Goal: Information Seeking & Learning: Learn about a topic

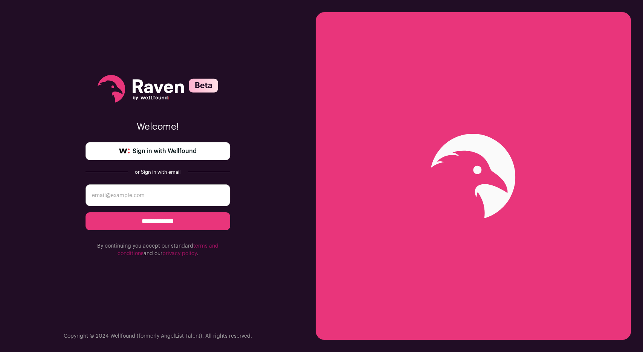
click at [170, 150] on span "Sign in with Wellfound" at bounding box center [165, 151] width 64 height 9
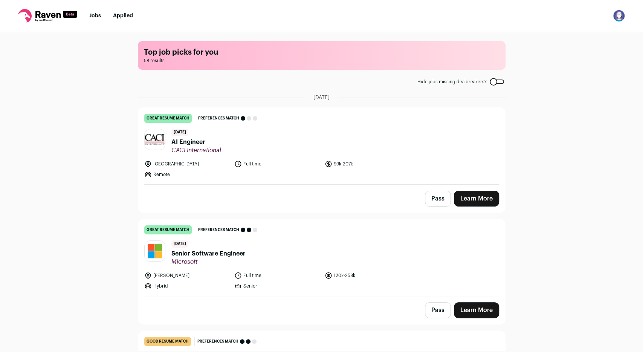
click at [192, 142] on span "AI Engineer" at bounding box center [196, 142] width 50 height 9
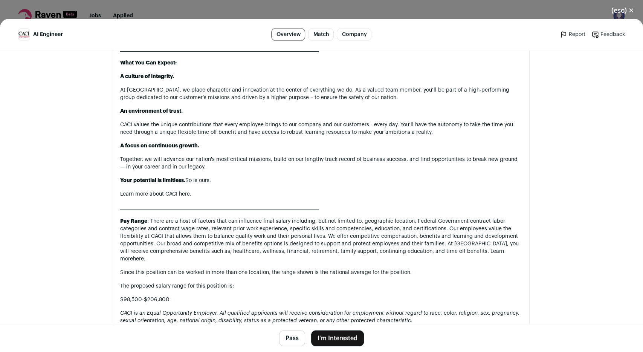
scroll to position [962, 0]
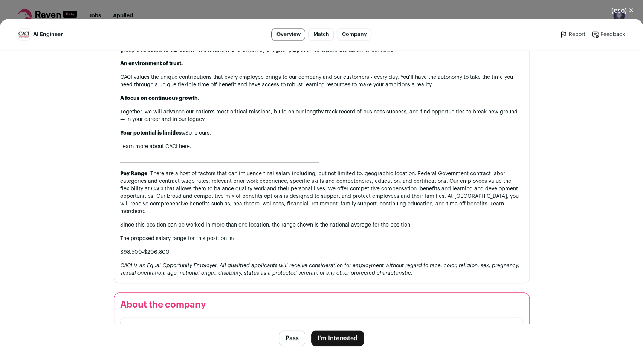
click at [627, 12] on button "(esc) ✕" at bounding box center [622, 10] width 41 height 17
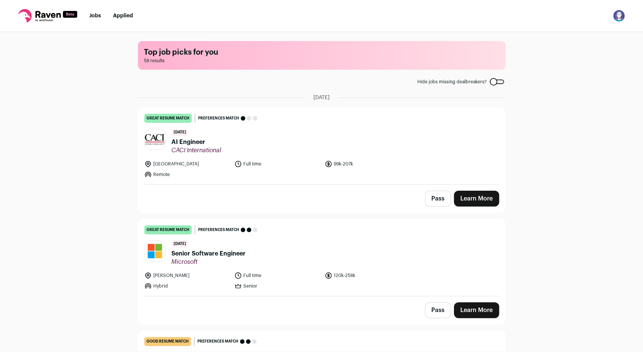
click at [436, 198] on button "Pass" at bounding box center [438, 199] width 26 height 16
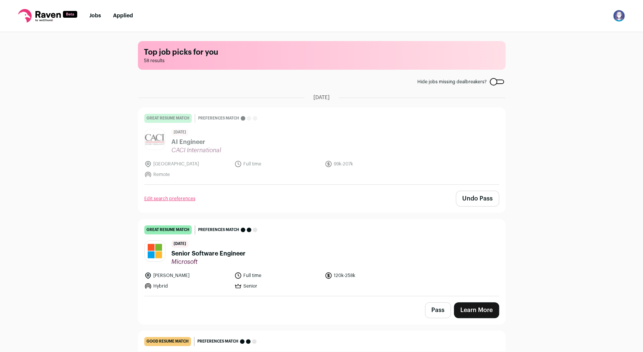
click at [175, 199] on link "Edit search preferences" at bounding box center [169, 199] width 51 height 6
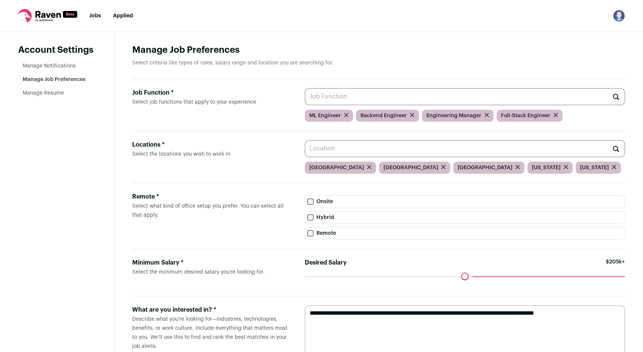
drag, startPoint x: 466, startPoint y: 276, endPoint x: 472, endPoint y: 276, distance: 6.4
click at [472, 276] on input "Desired Salary" at bounding box center [465, 276] width 320 height 0
drag, startPoint x: 474, startPoint y: 278, endPoint x: 479, endPoint y: 278, distance: 5.3
click at [479, 276] on input "Desired Salary" at bounding box center [465, 276] width 320 height 0
click at [101, 18] on link "Jobs" at bounding box center [95, 15] width 12 height 5
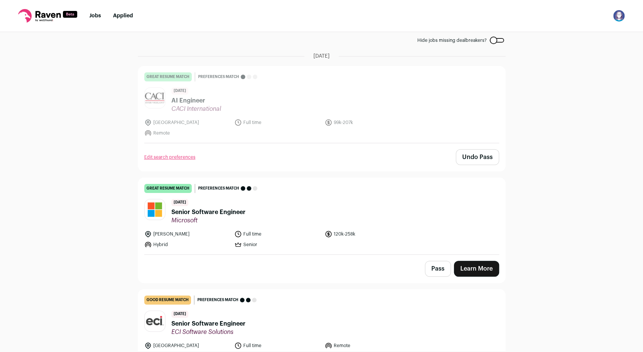
scroll to position [48, 0]
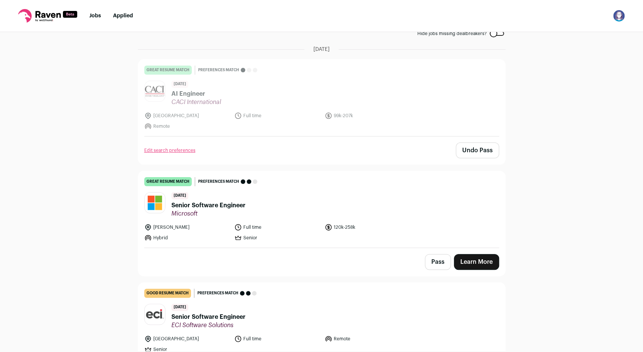
click at [285, 205] on header "[DATE] Senior Software Engineer Microsoft" at bounding box center [321, 204] width 355 height 25
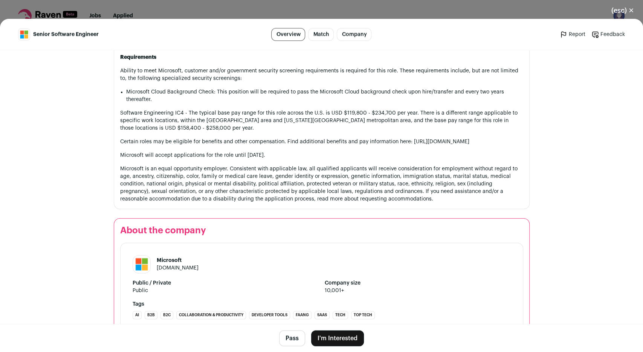
scroll to position [808, 0]
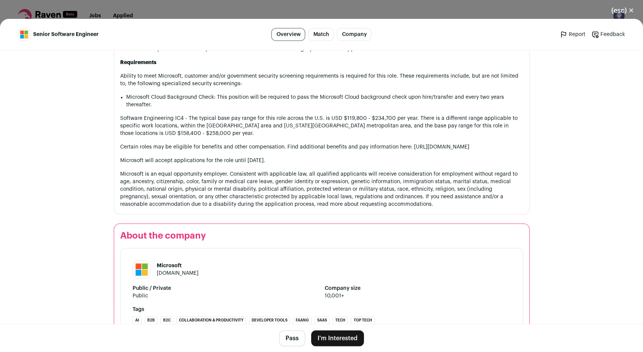
click at [630, 14] on button "(esc) ✕" at bounding box center [622, 10] width 41 height 17
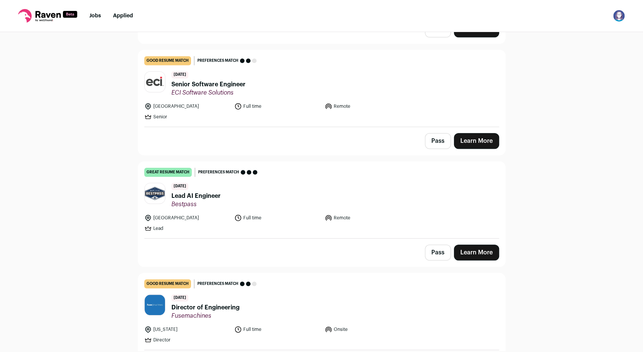
scroll to position [289, 0]
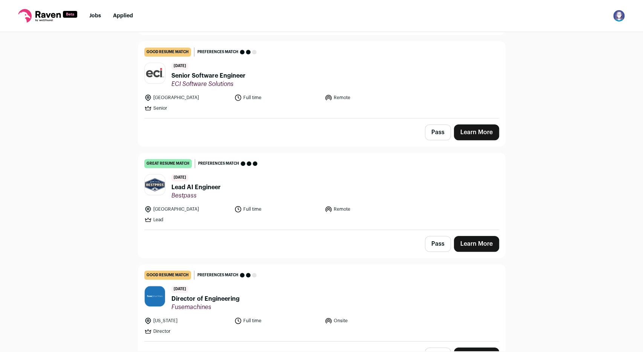
click at [196, 186] on span "Lead AI Engineer" at bounding box center [195, 187] width 49 height 9
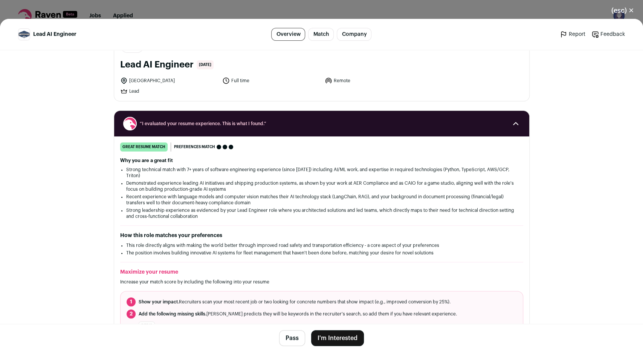
scroll to position [5, 0]
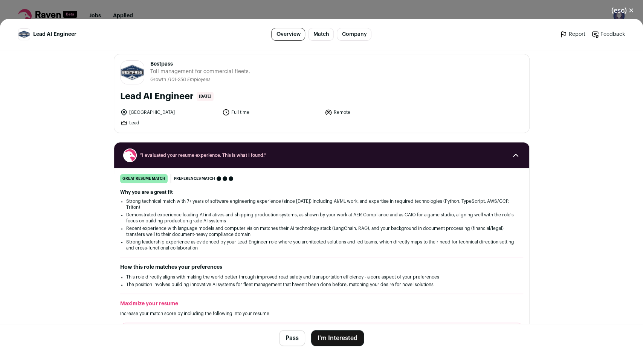
click at [324, 29] on link "Match" at bounding box center [321, 34] width 26 height 13
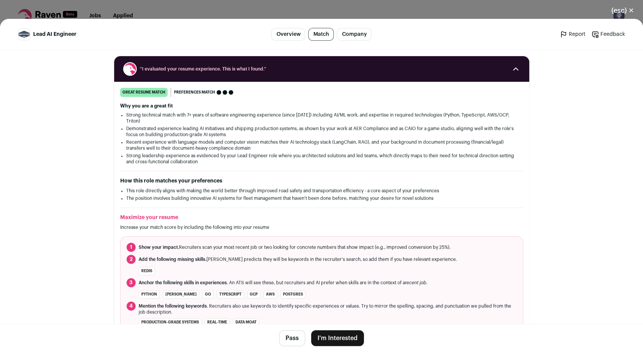
click at [347, 33] on link "Company" at bounding box center [354, 34] width 35 height 13
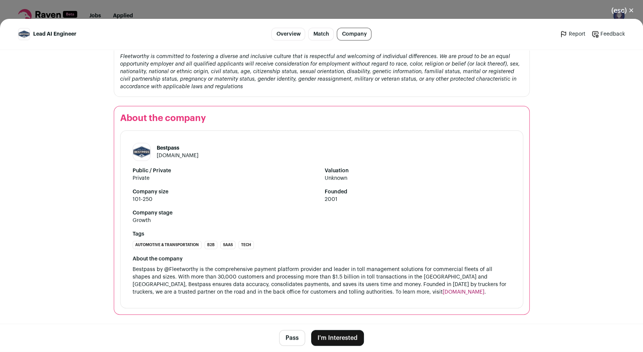
click at [292, 37] on link "Overview" at bounding box center [288, 34] width 34 height 13
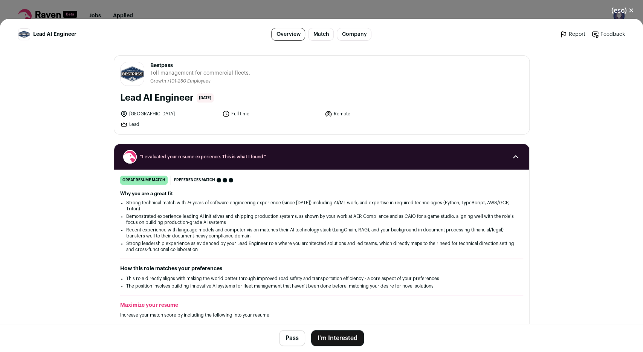
scroll to position [4, 0]
click at [617, 9] on button "(esc) ✕" at bounding box center [622, 10] width 41 height 17
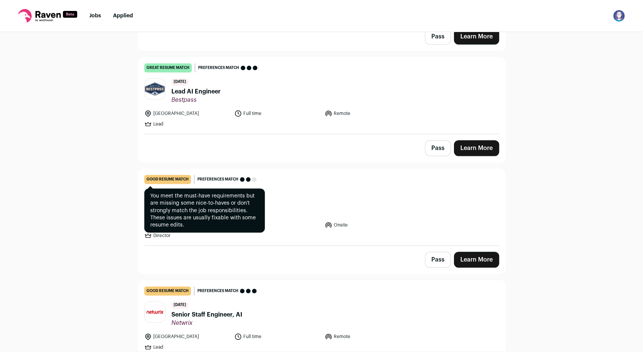
scroll to position [386, 0]
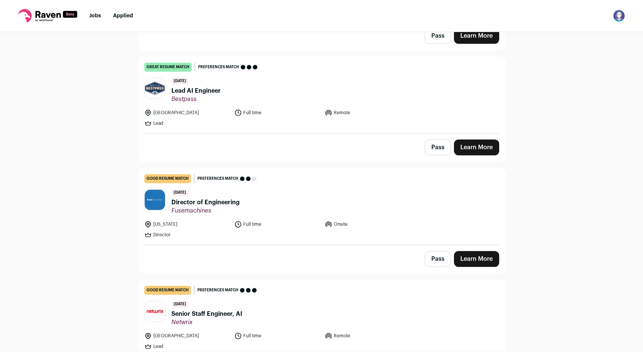
click at [232, 202] on span "Director of Engineering" at bounding box center [205, 202] width 68 height 9
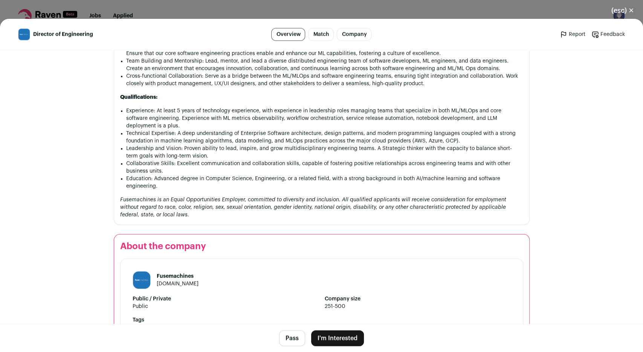
scroll to position [654, 0]
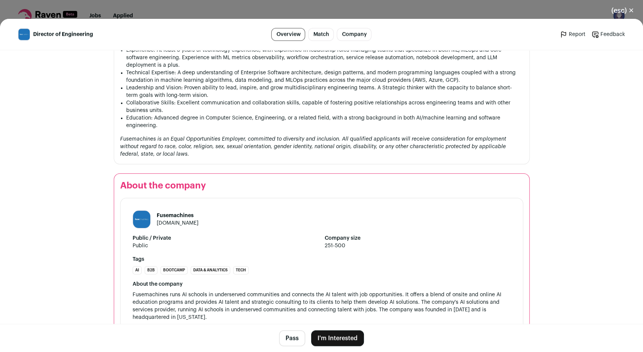
click at [630, 10] on button "(esc) ✕" at bounding box center [622, 10] width 41 height 17
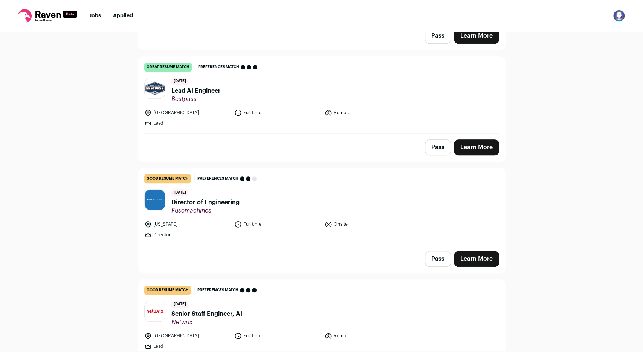
scroll to position [482, 0]
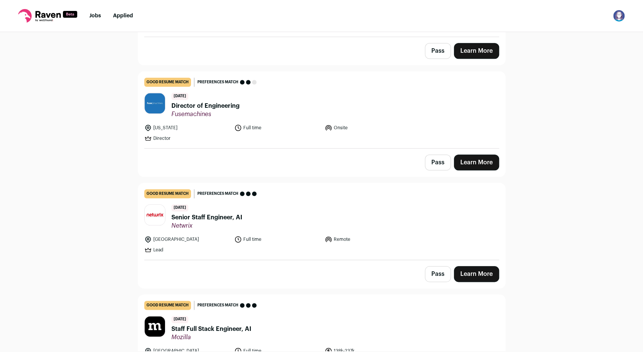
click at [229, 222] on span "Netwrix" at bounding box center [206, 226] width 71 height 8
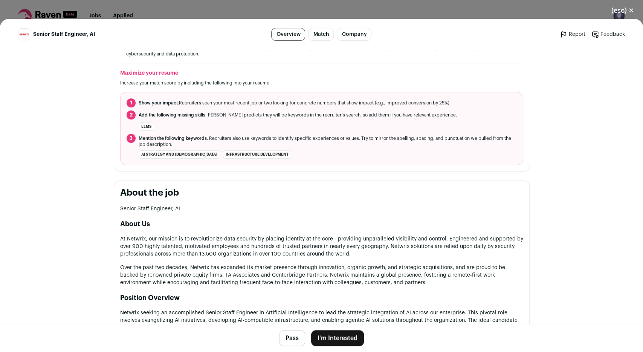
scroll to position [241, 0]
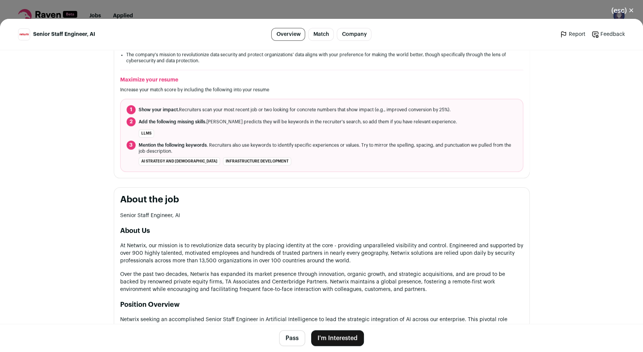
click at [615, 14] on button "(esc) ✕" at bounding box center [622, 10] width 41 height 17
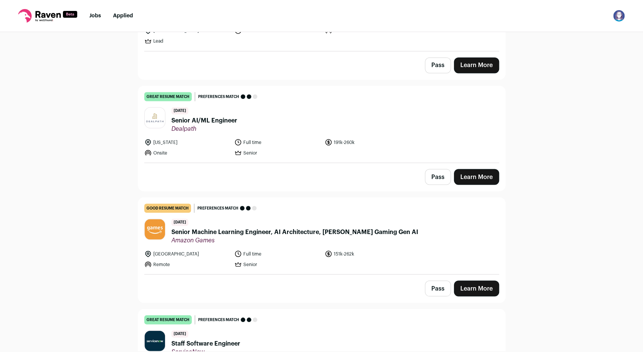
scroll to position [916, 0]
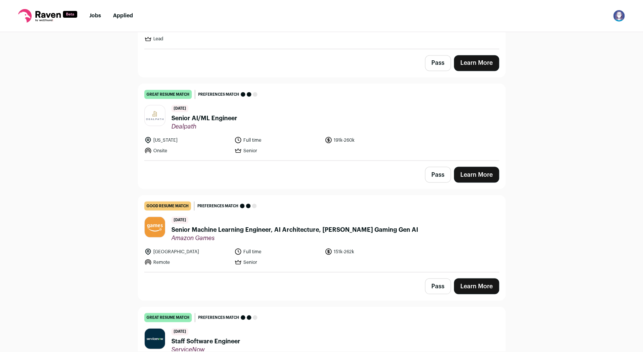
click at [231, 225] on span "Senior Machine Learning Engineer, AI Architecture, [PERSON_NAME] Gaming Gen AI" at bounding box center [294, 229] width 247 height 9
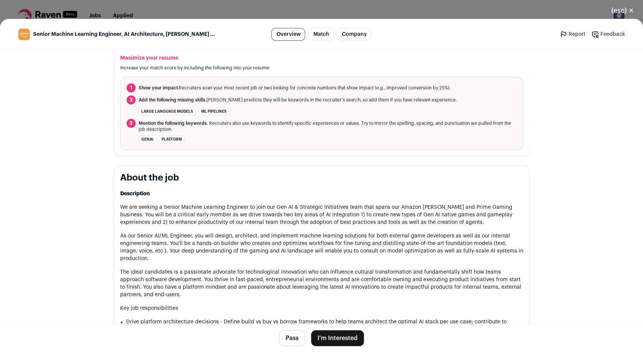
scroll to position [241, 0]
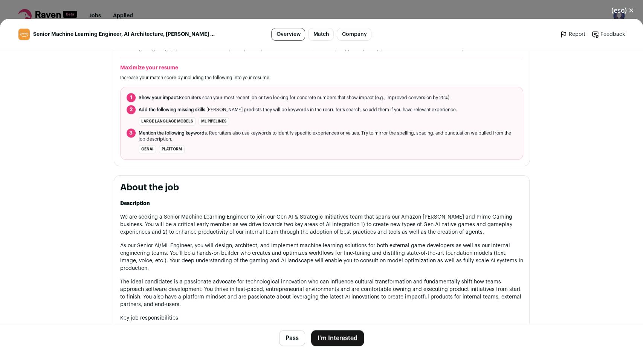
click at [625, 12] on button "(esc) ✕" at bounding box center [622, 10] width 41 height 17
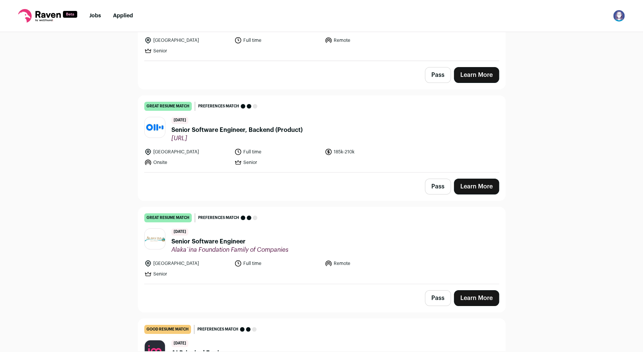
scroll to position [1881, 0]
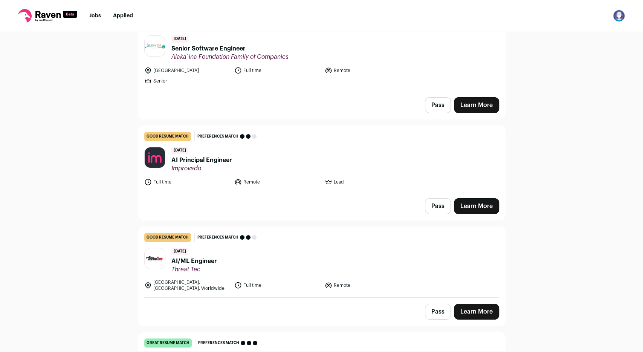
click at [214, 156] on span "AI Principal Engineer" at bounding box center [201, 160] width 61 height 9
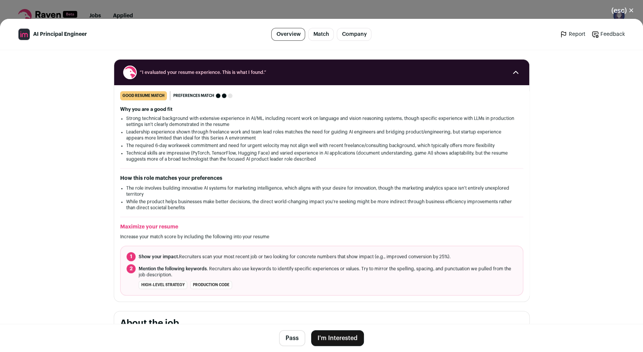
scroll to position [96, 0]
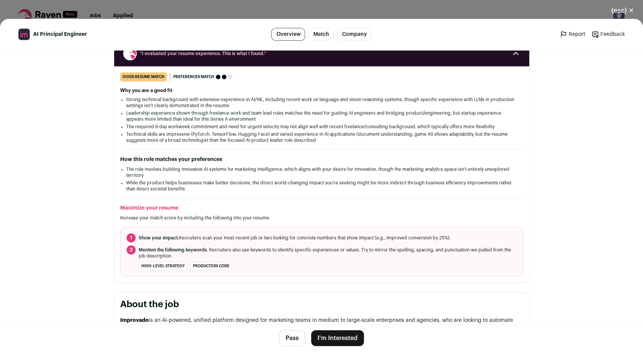
click at [623, 11] on button "(esc) ✕" at bounding box center [622, 10] width 41 height 17
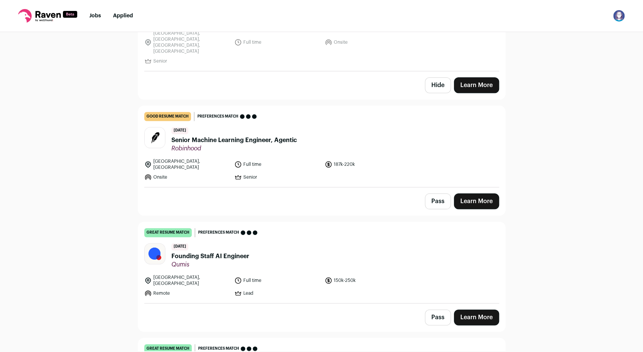
scroll to position [2459, 0]
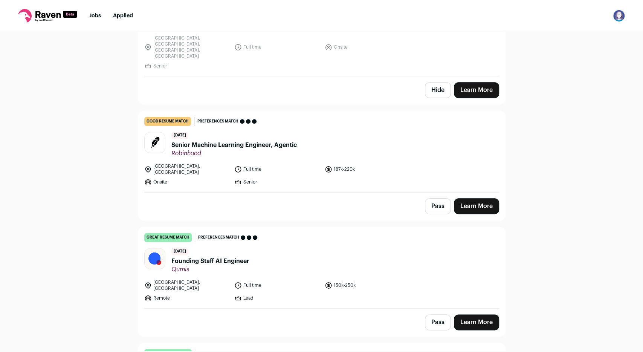
click at [222, 257] on span "Founding Staff AI Engineer" at bounding box center [210, 261] width 78 height 9
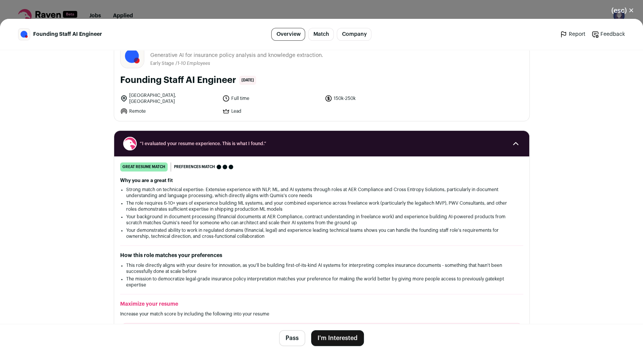
scroll to position [0, 0]
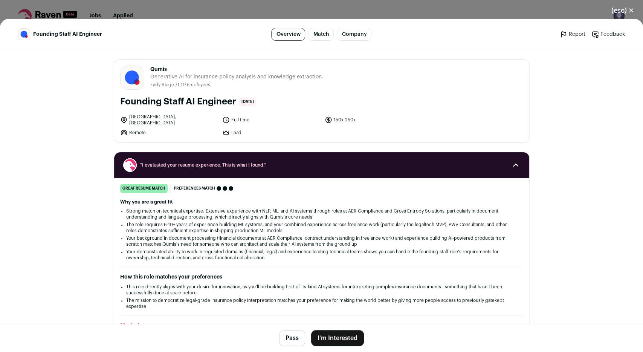
click at [628, 9] on button "(esc) ✕" at bounding box center [622, 10] width 41 height 17
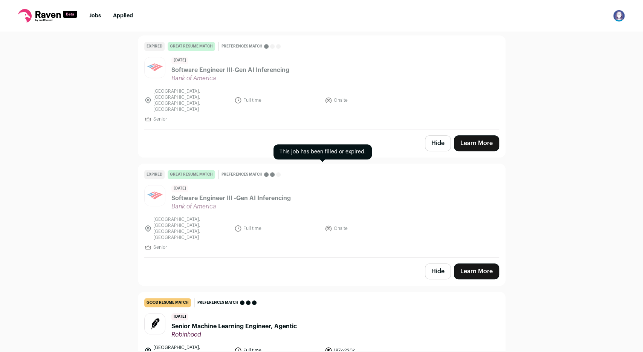
scroll to position [2218, 0]
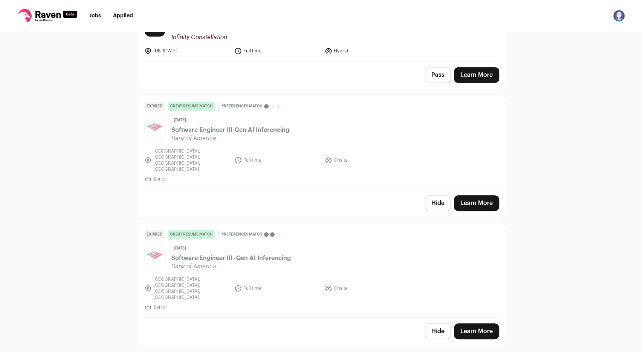
click at [437, 323] on button "Hide" at bounding box center [438, 331] width 26 height 16
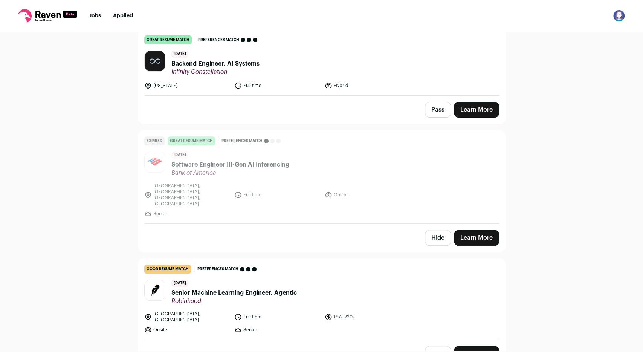
scroll to position [2015, 0]
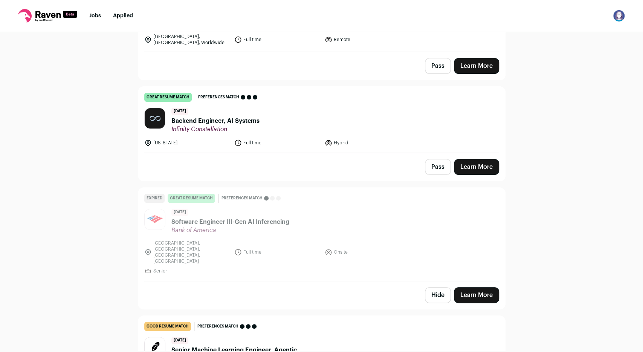
click at [436, 287] on button "Hide" at bounding box center [438, 295] width 26 height 16
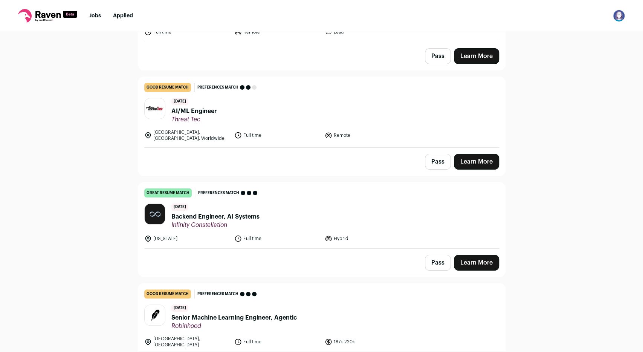
scroll to position [1918, 0]
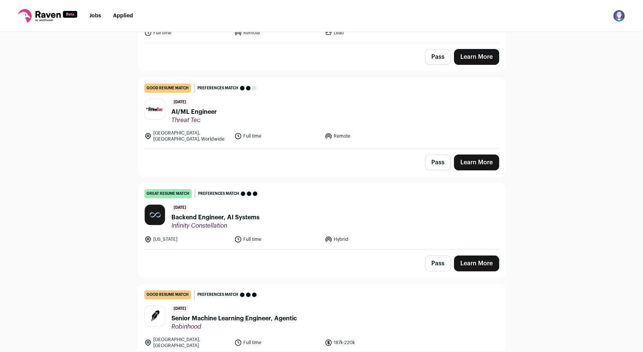
click at [248, 213] on span "Backend Engineer, AI Systems" at bounding box center [215, 217] width 88 height 9
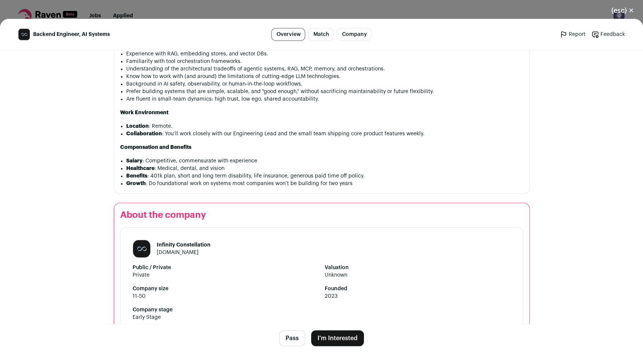
scroll to position [463, 0]
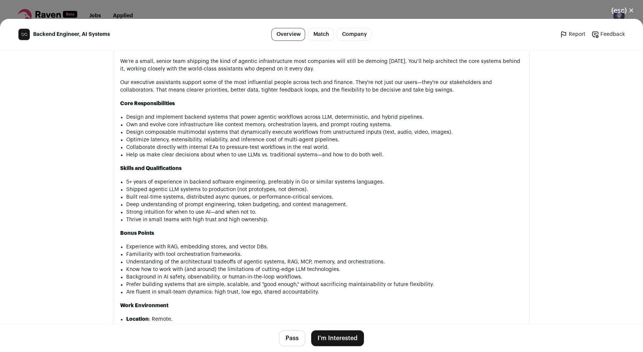
click at [621, 9] on button "(esc) ✕" at bounding box center [622, 10] width 41 height 17
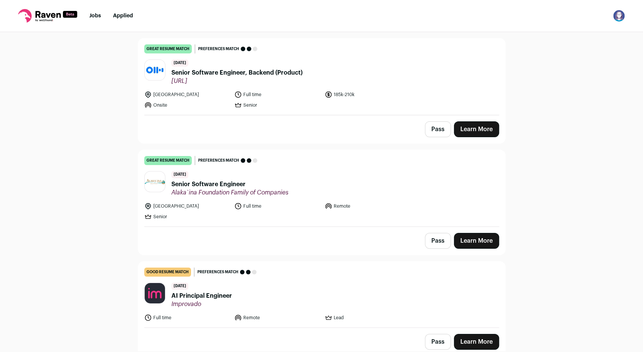
scroll to position [1629, 0]
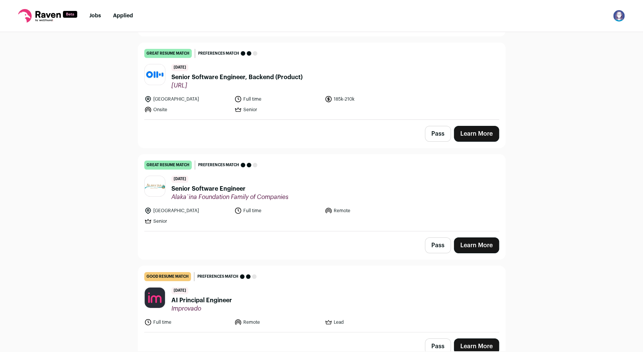
click at [222, 184] on span "Senior Software Engineer" at bounding box center [229, 188] width 117 height 9
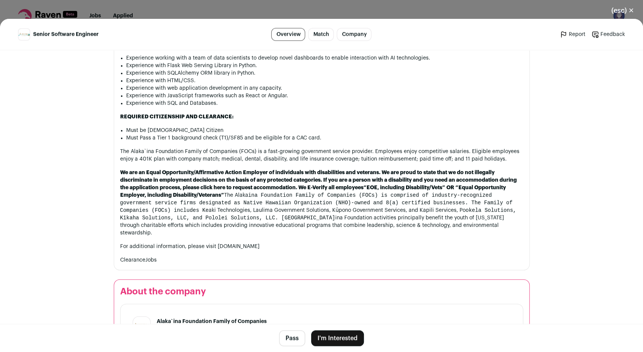
scroll to position [579, 0]
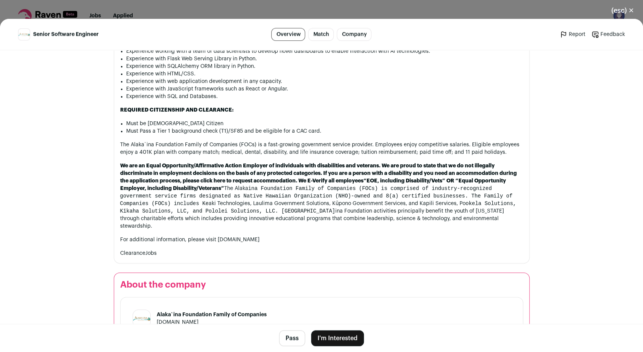
click at [631, 9] on button "(esc) ✕" at bounding box center [622, 10] width 41 height 17
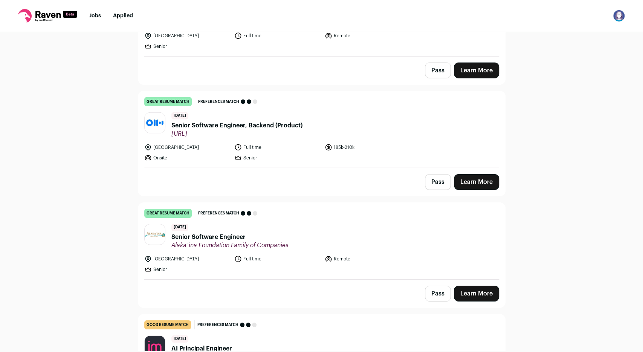
scroll to position [1533, 0]
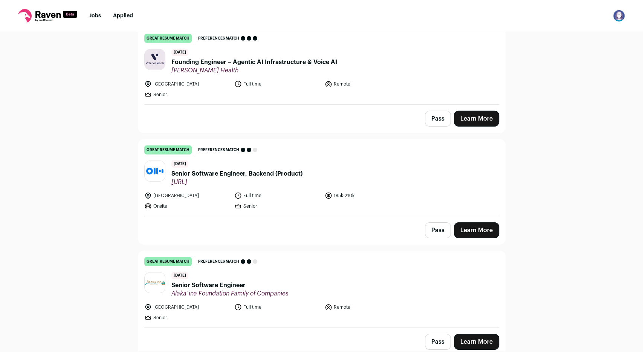
click at [219, 169] on span "Senior Software Engineer, Backend (Product)" at bounding box center [236, 173] width 131 height 9
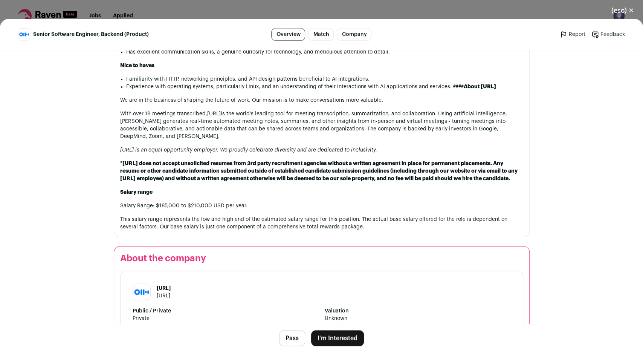
scroll to position [482, 0]
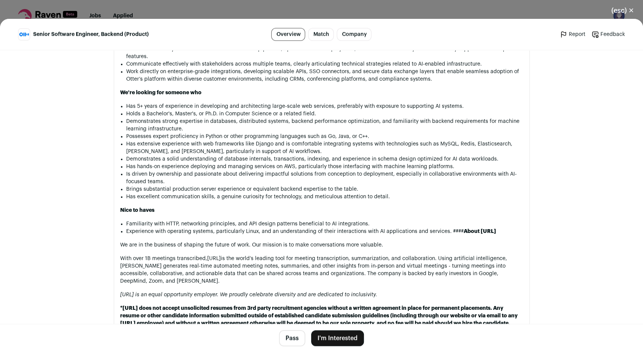
click at [615, 6] on button "(esc) ✕" at bounding box center [622, 10] width 41 height 17
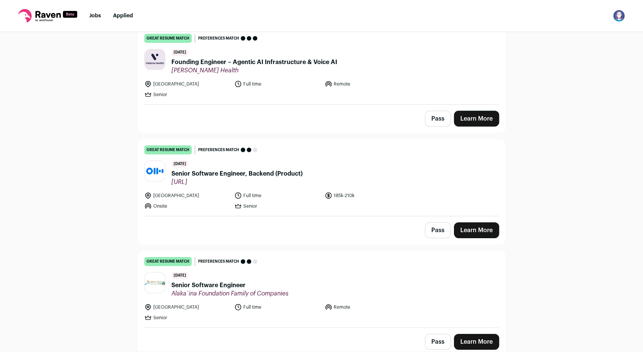
click at [436, 222] on button "Pass" at bounding box center [438, 230] width 26 height 16
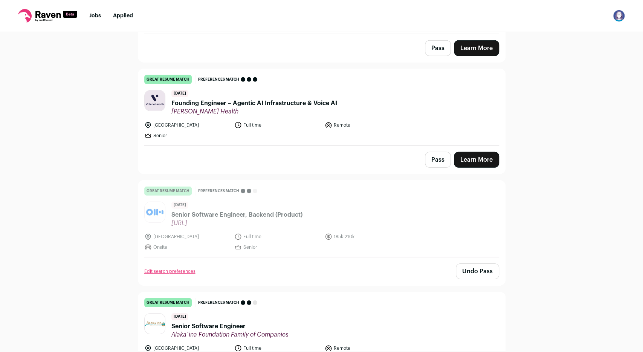
scroll to position [1484, 0]
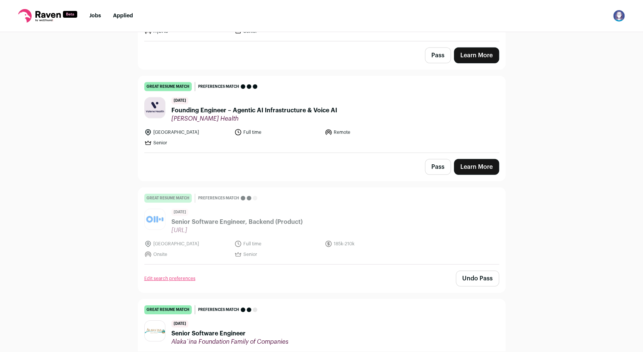
click at [474, 271] on button "Undo Pass" at bounding box center [477, 279] width 43 height 16
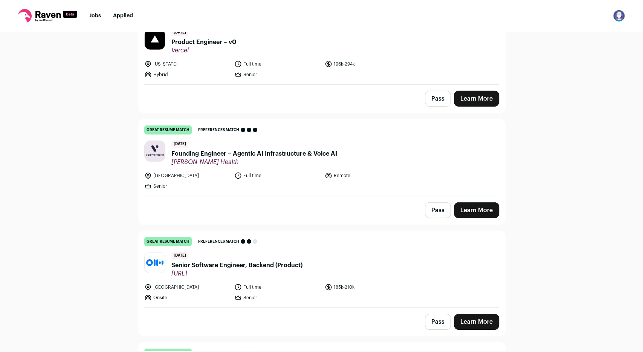
scroll to position [1436, 0]
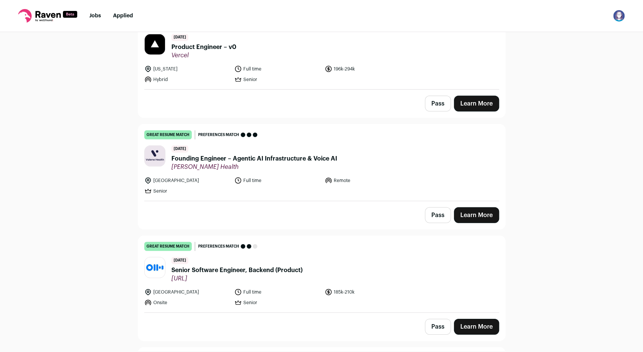
click at [373, 160] on header "[DATE] Founding Engineer – Agentic AI Infrastructure & Voice AI [PERSON_NAME] H…" at bounding box center [321, 157] width 355 height 25
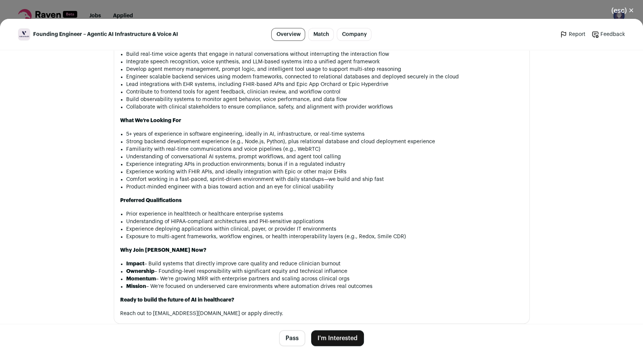
scroll to position [581, 0]
click at [622, 9] on button "(esc) ✕" at bounding box center [622, 10] width 41 height 17
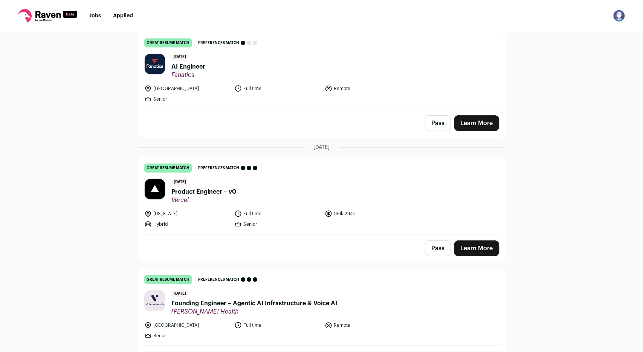
scroll to position [1195, 0]
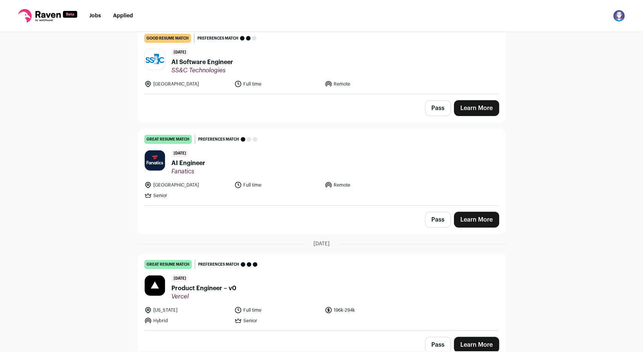
click at [192, 159] on span "AI Engineer" at bounding box center [188, 163] width 34 height 9
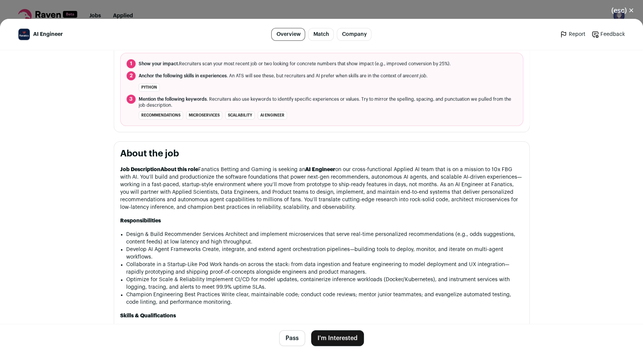
scroll to position [0, 0]
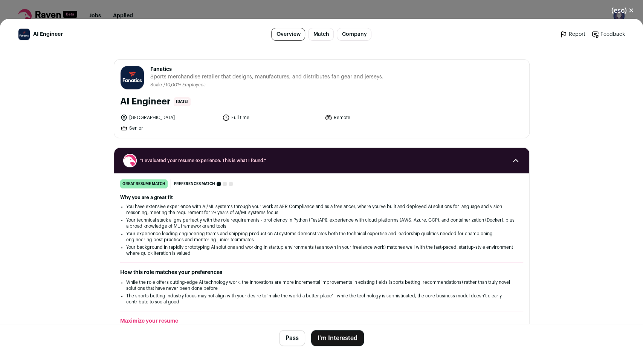
click at [627, 4] on button "(esc) ✕" at bounding box center [622, 10] width 41 height 17
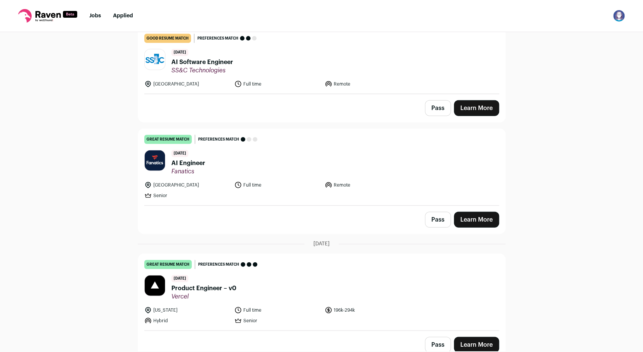
click at [431, 212] on button "Pass" at bounding box center [438, 220] width 26 height 16
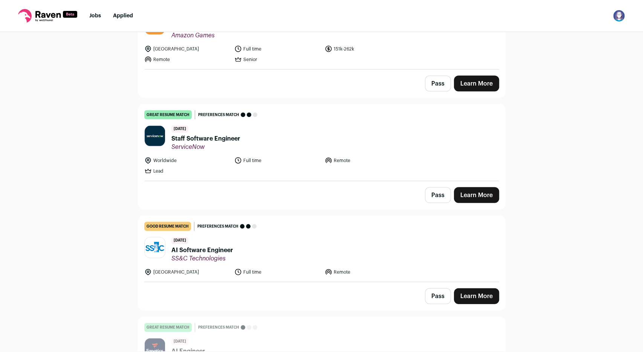
scroll to position [1002, 0]
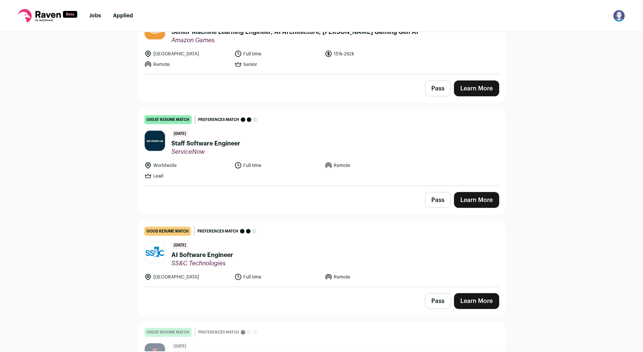
click at [222, 141] on span "Staff Software Engineer" at bounding box center [205, 143] width 69 height 9
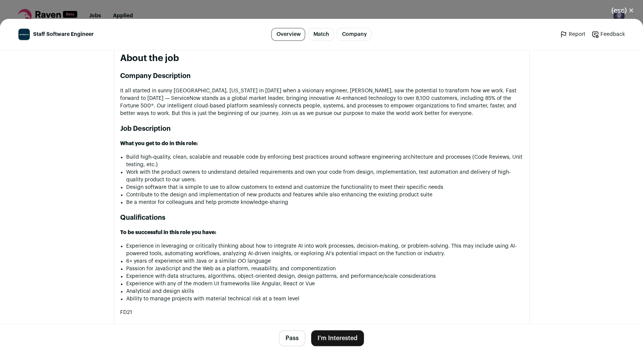
scroll to position [0, 0]
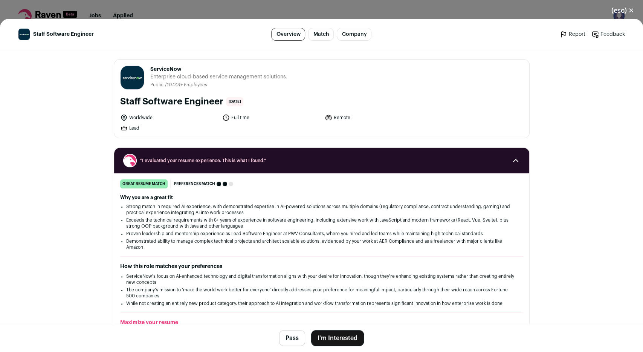
click at [619, 10] on button "(esc) ✕" at bounding box center [622, 10] width 41 height 17
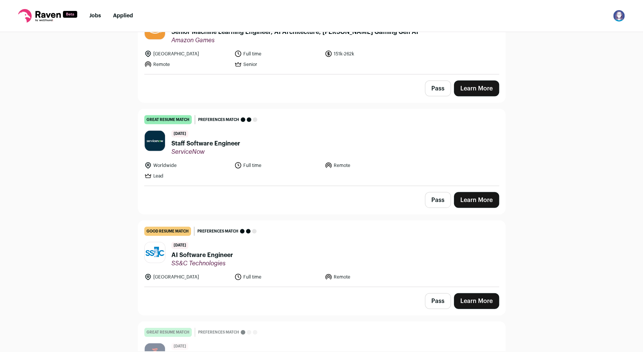
click at [433, 197] on button "Pass" at bounding box center [438, 200] width 26 height 16
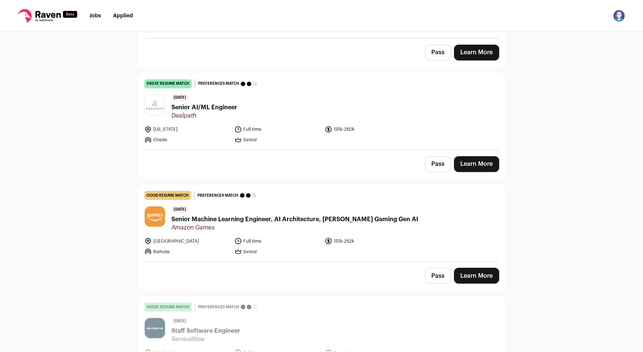
scroll to position [809, 0]
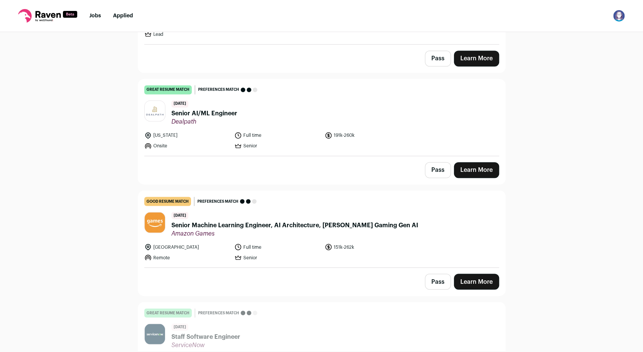
click at [218, 112] on span "Senior AI/ML Engineer" at bounding box center [204, 113] width 66 height 9
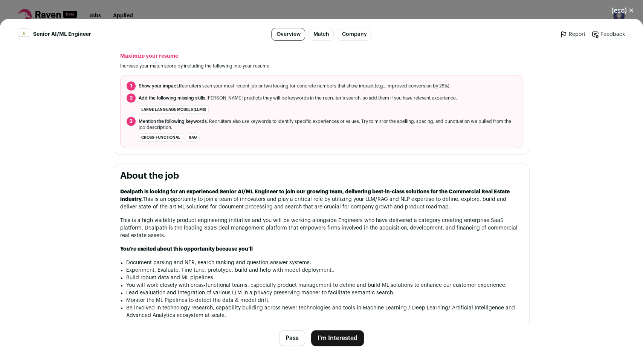
scroll to position [289, 0]
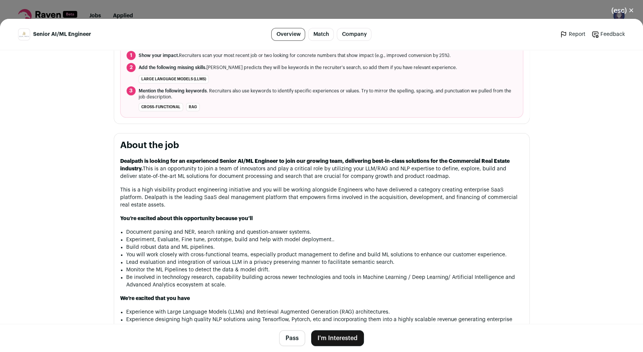
click at [618, 9] on button "(esc) ✕" at bounding box center [622, 10] width 41 height 17
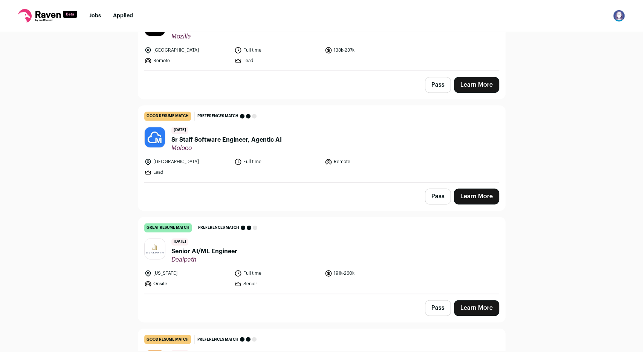
scroll to position [665, 0]
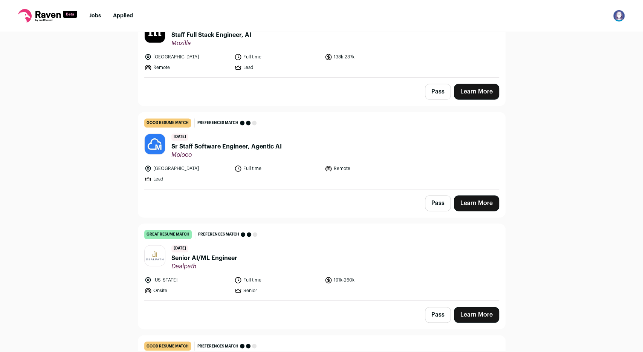
click at [264, 144] on span "Sr Staff Software Engineer, Agentic AI" at bounding box center [226, 146] width 110 height 9
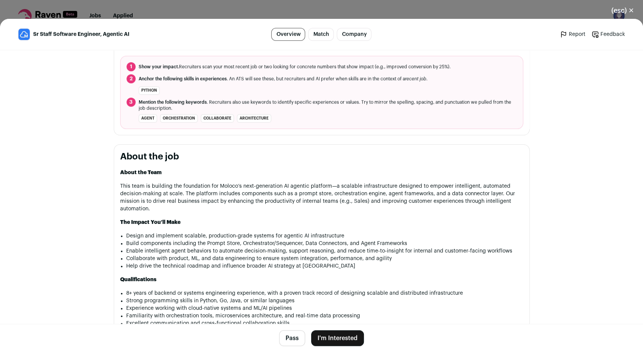
scroll to position [417, 0]
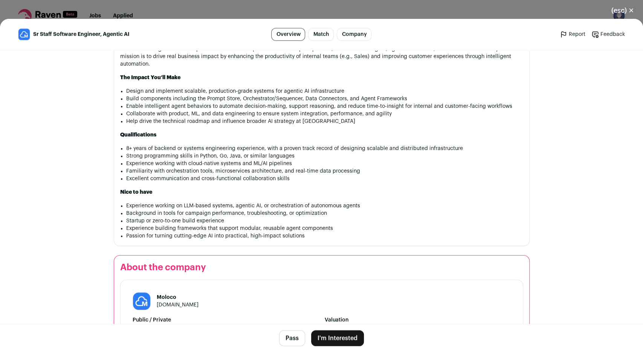
click at [632, 8] on button "(esc) ✕" at bounding box center [622, 10] width 41 height 17
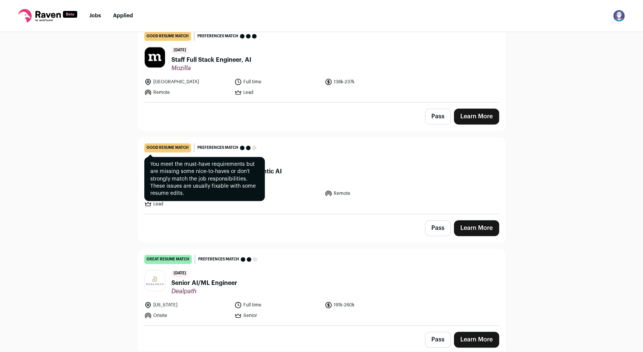
scroll to position [568, 0]
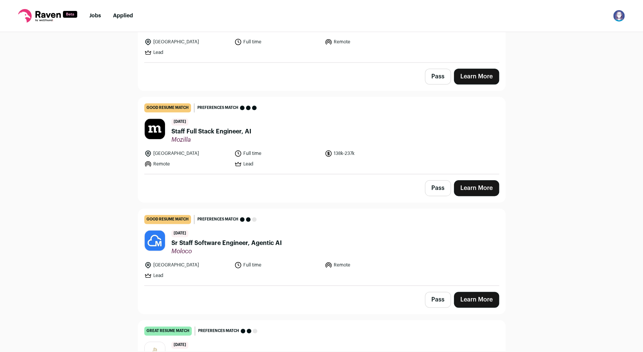
click at [238, 131] on span "Staff Full Stack Engineer, AI" at bounding box center [211, 131] width 80 height 9
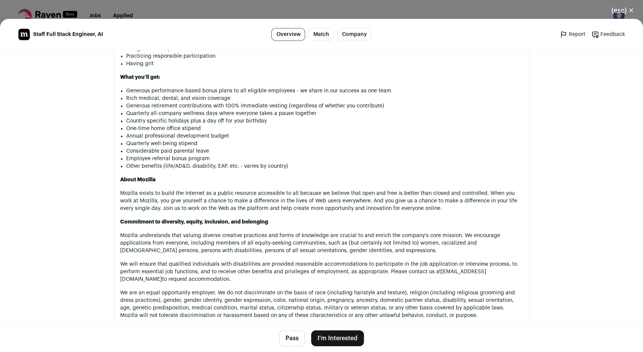
scroll to position [723, 0]
